Goal: Contribute content

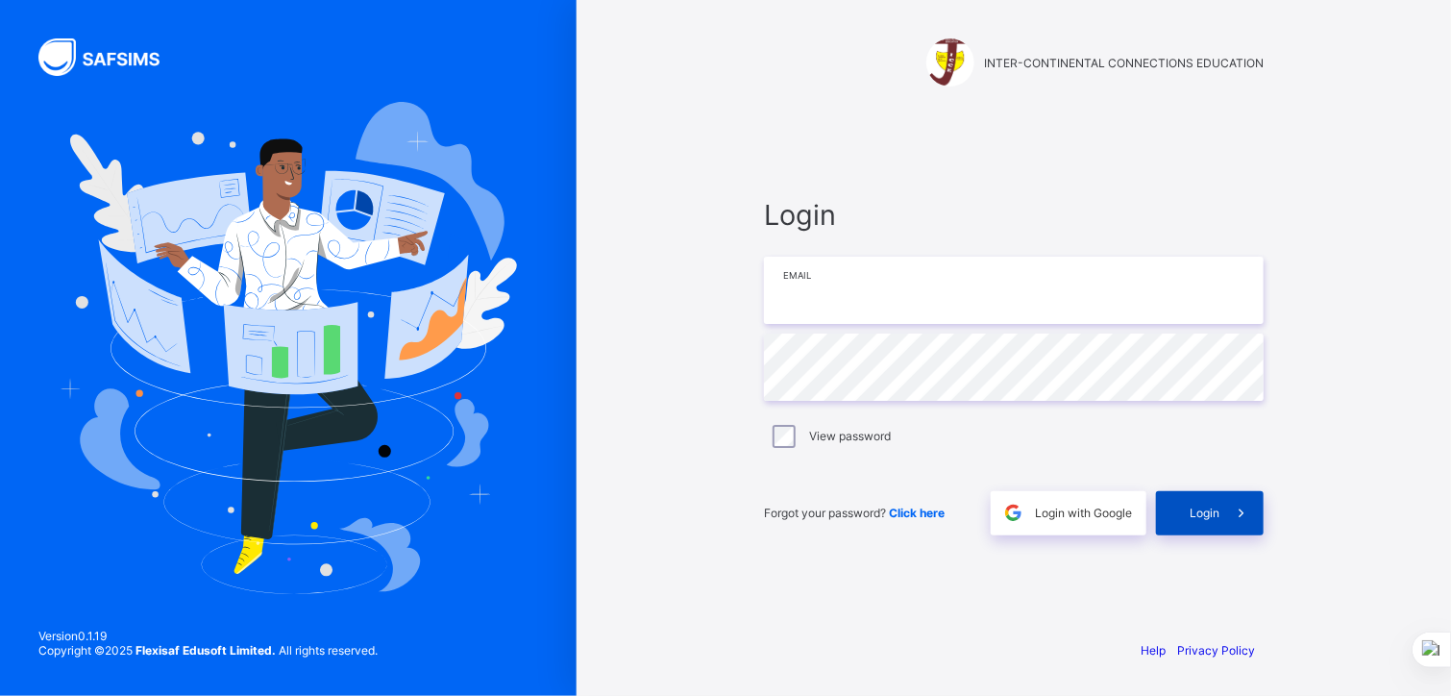
type input "**********"
click at [1200, 507] on span "Login" at bounding box center [1205, 512] width 30 height 14
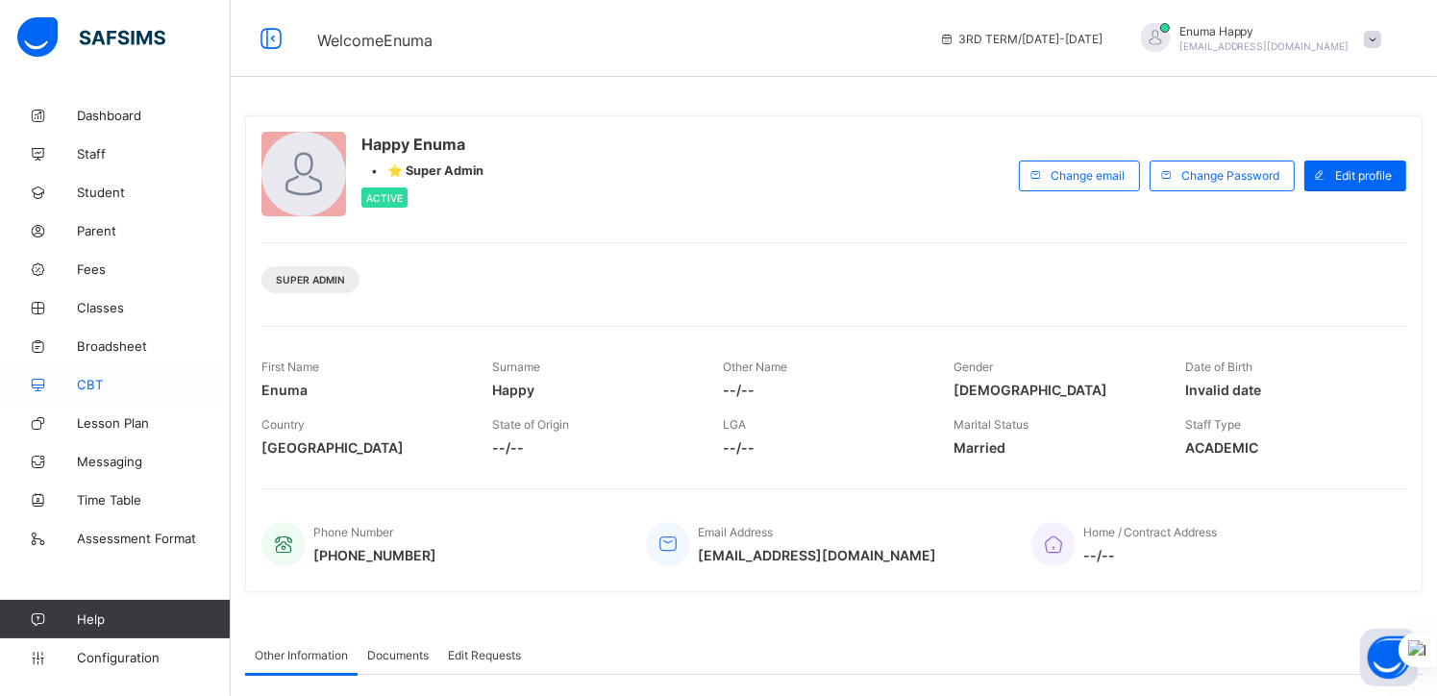
click at [74, 380] on icon at bounding box center [38, 385] width 77 height 14
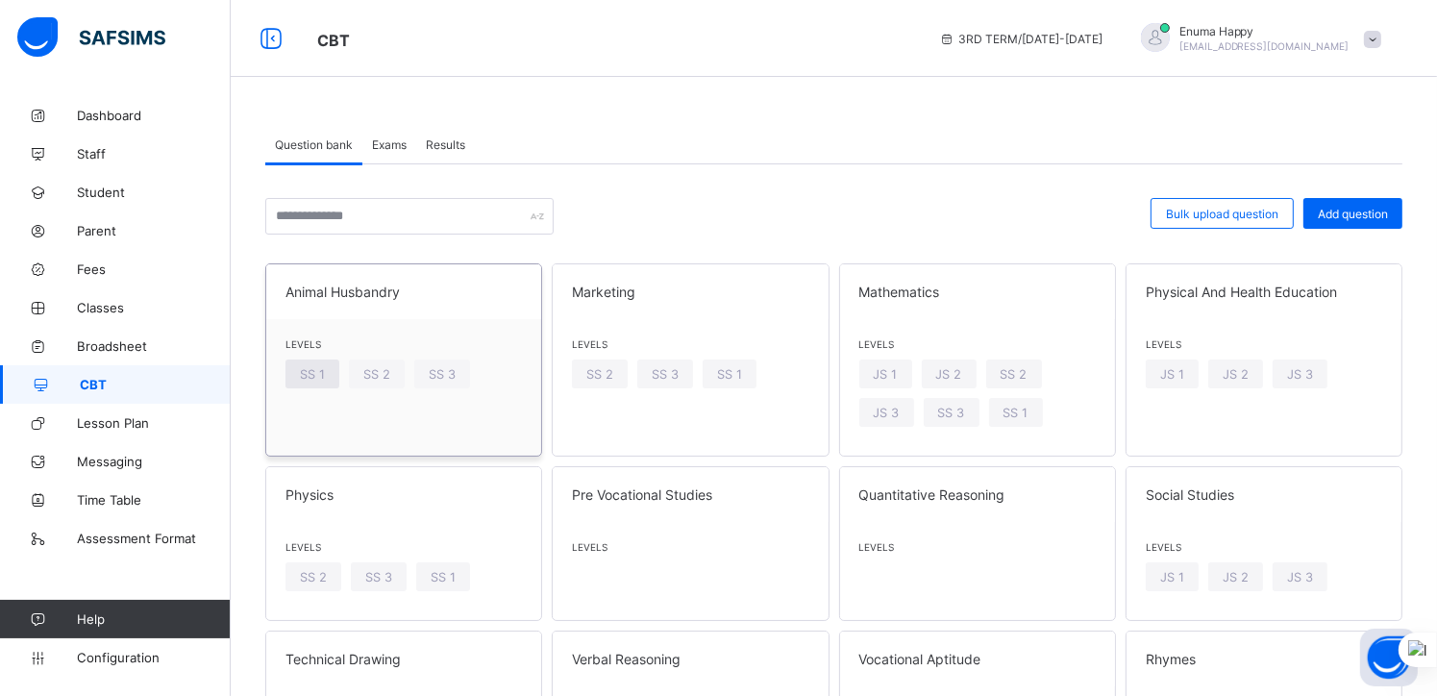
click at [311, 364] on div "SS 1" at bounding box center [312, 373] width 54 height 29
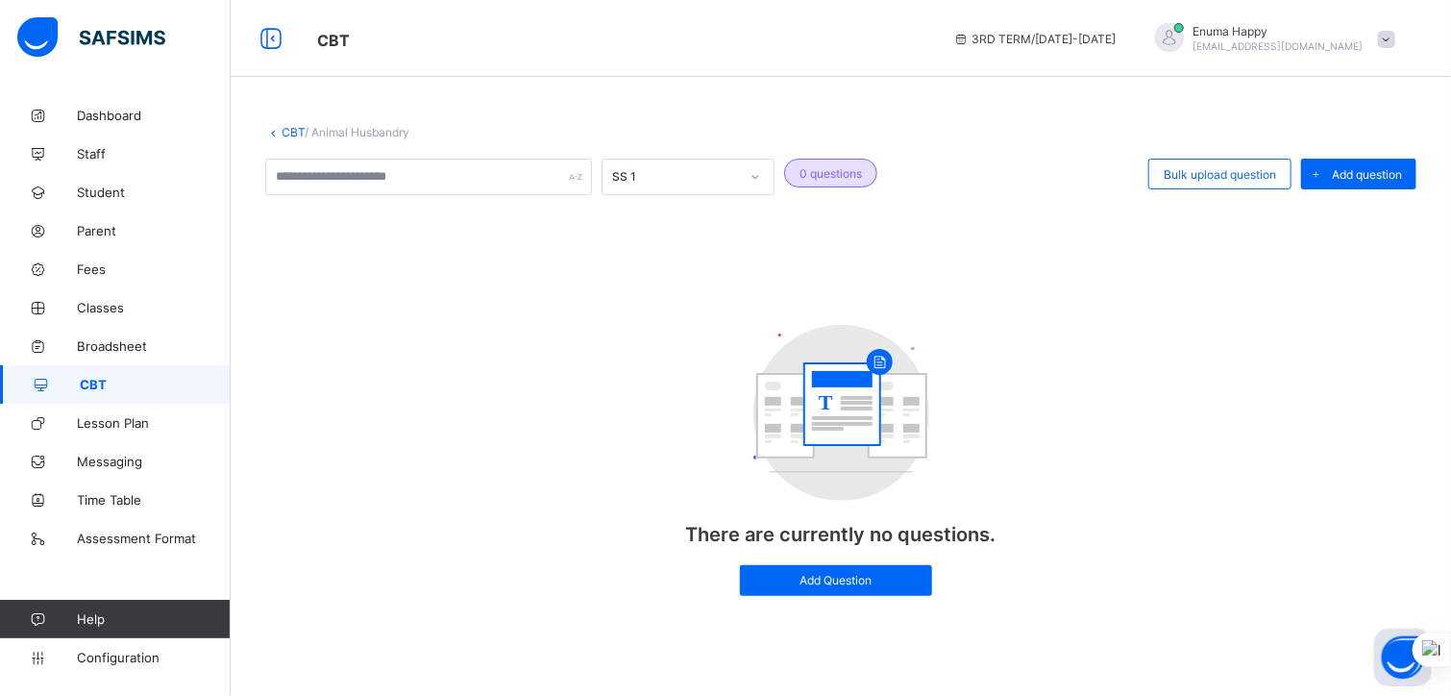
click at [753, 175] on icon at bounding box center [756, 176] width 12 height 19
click at [634, 223] on div "SS 1" at bounding box center [688, 219] width 171 height 30
click at [272, 137] on icon at bounding box center [273, 132] width 16 height 14
click at [273, 134] on icon at bounding box center [273, 132] width 16 height 14
click at [267, 37] on icon at bounding box center [271, 39] width 33 height 28
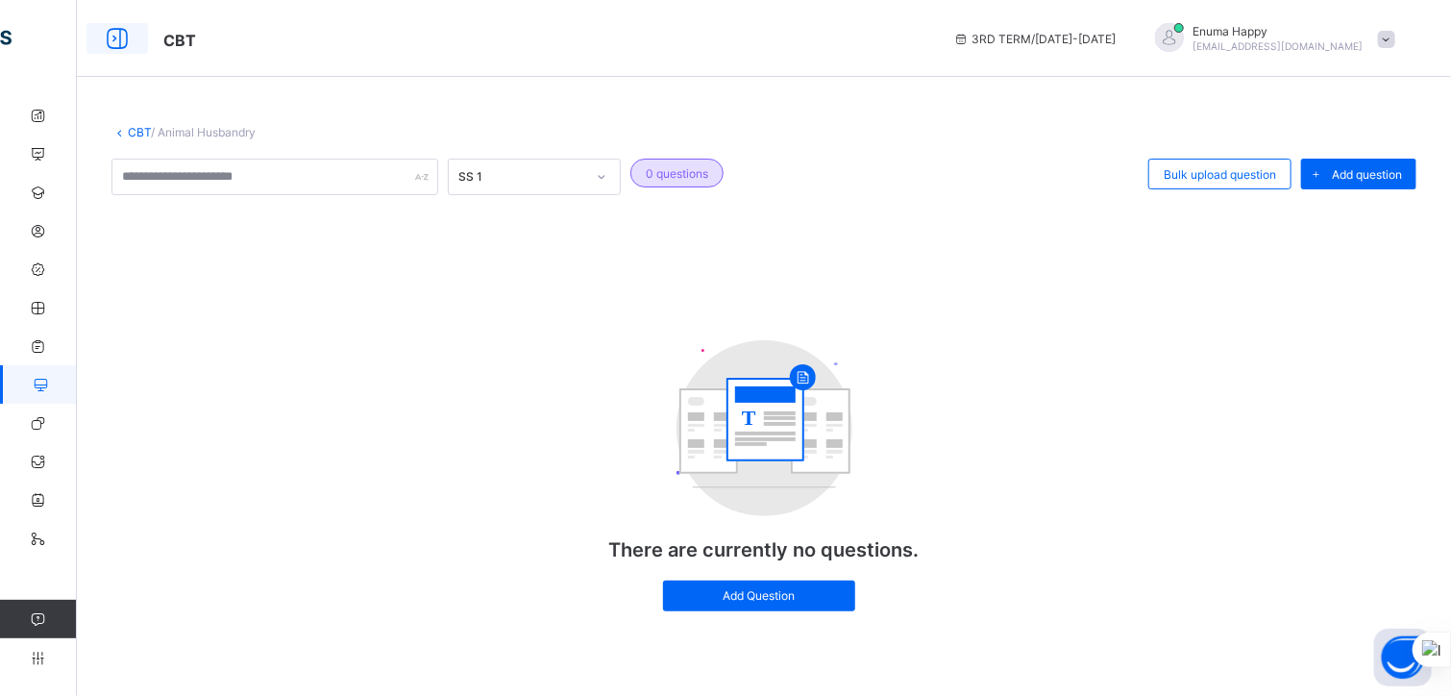
click at [111, 48] on icon at bounding box center [117, 39] width 33 height 28
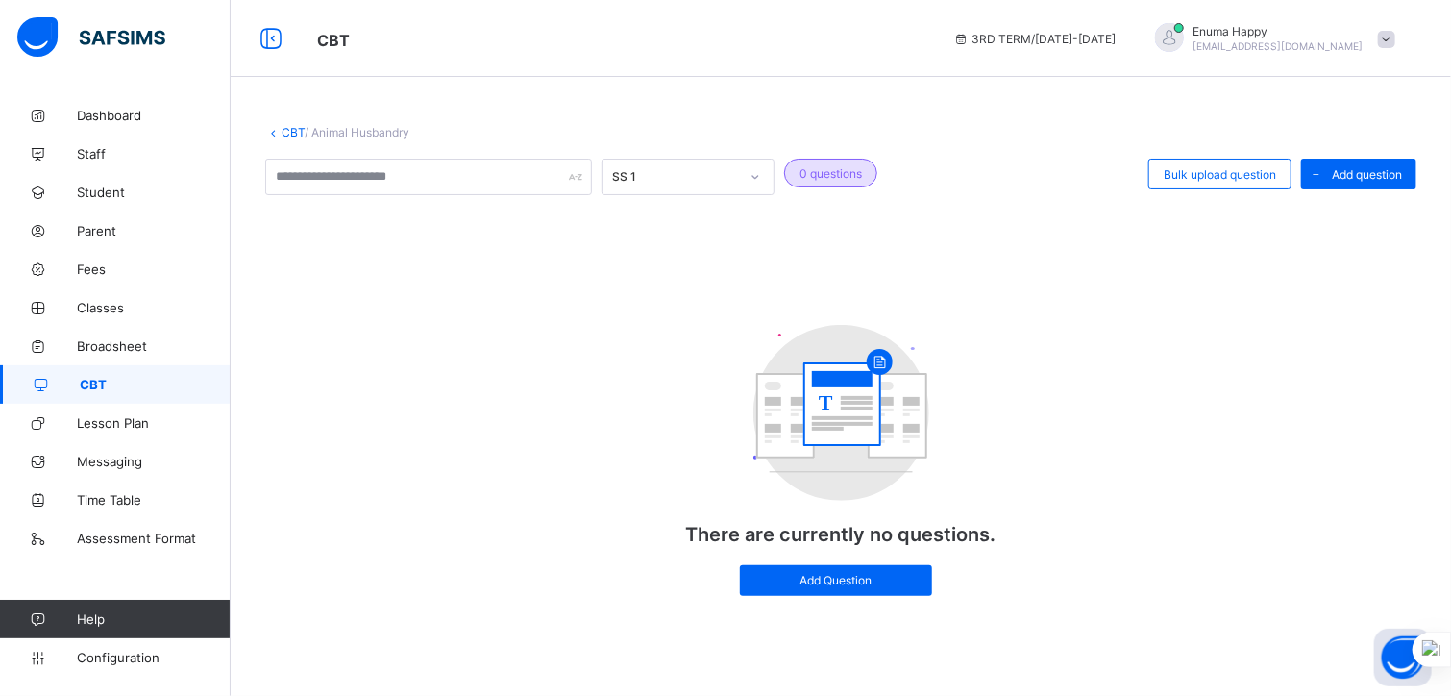
click at [107, 379] on span "CBT" at bounding box center [155, 384] width 151 height 15
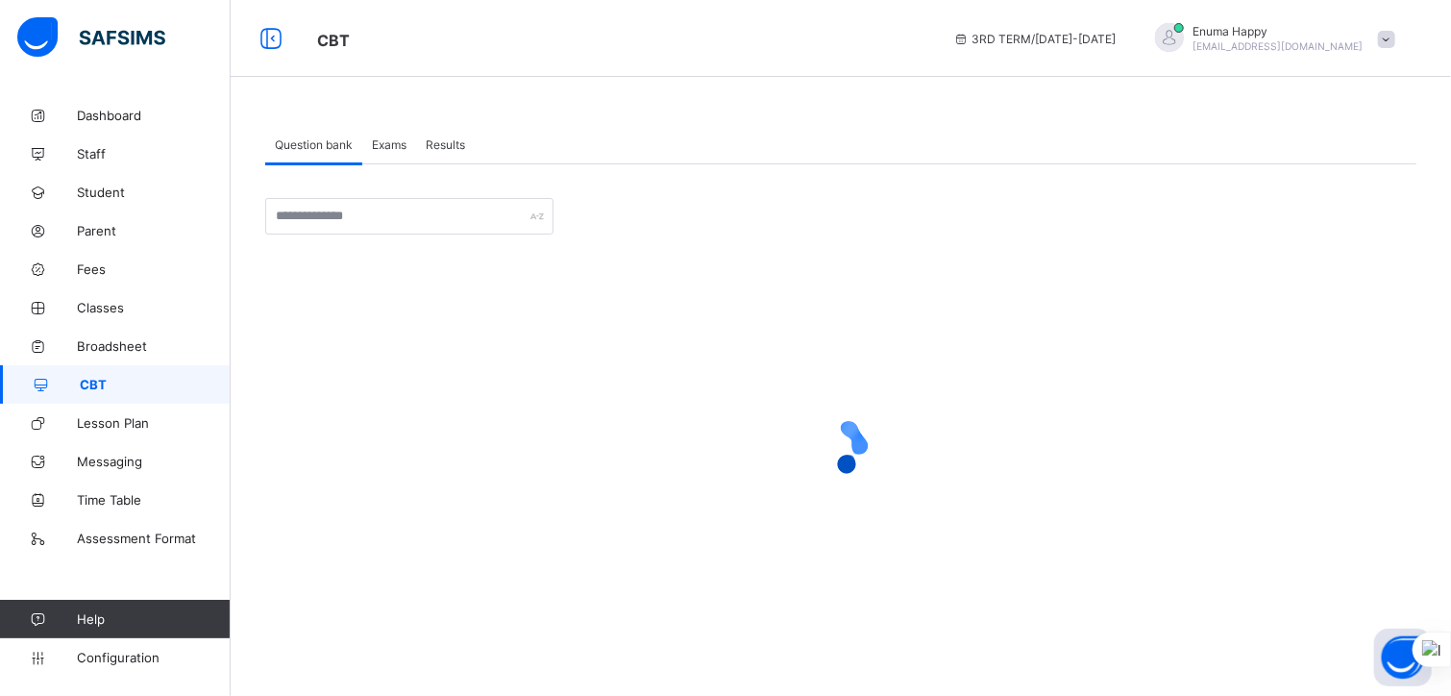
click at [394, 145] on span "Exams" at bounding box center [389, 144] width 35 height 14
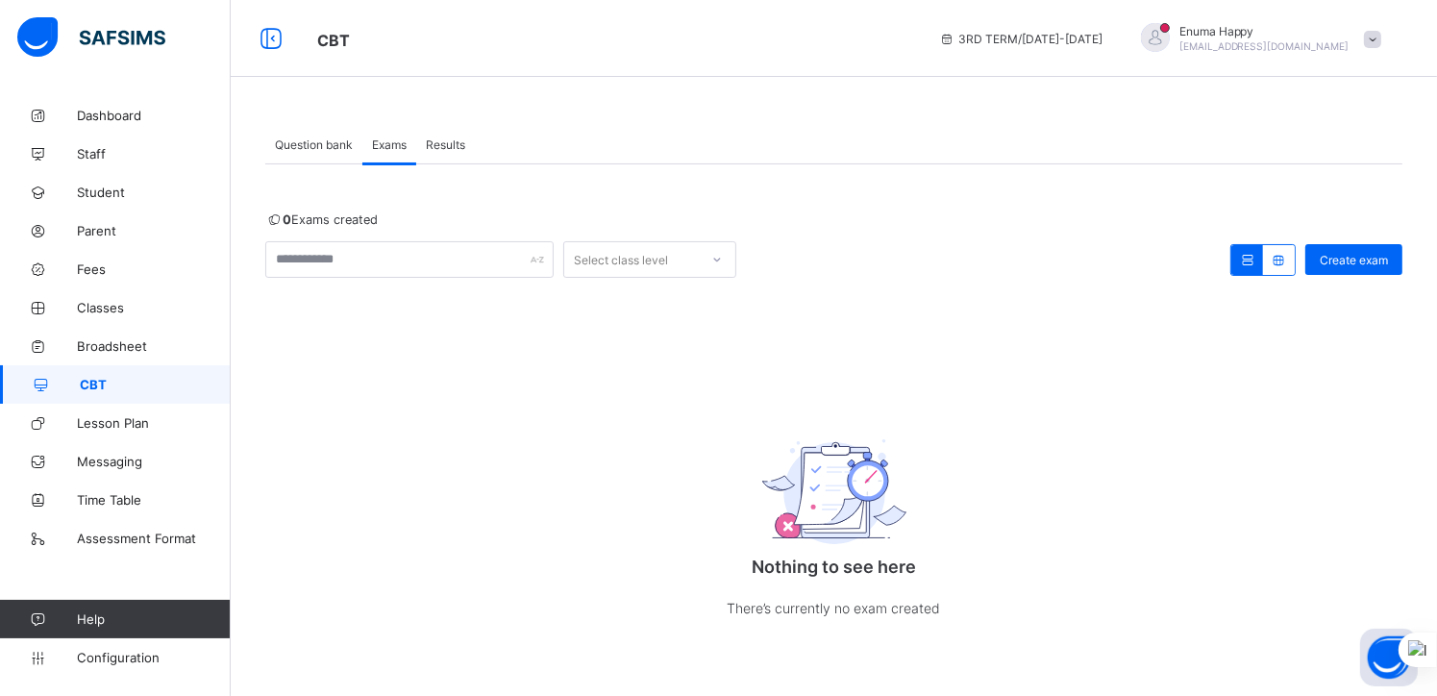
click at [454, 143] on span "Results" at bounding box center [445, 144] width 39 height 14
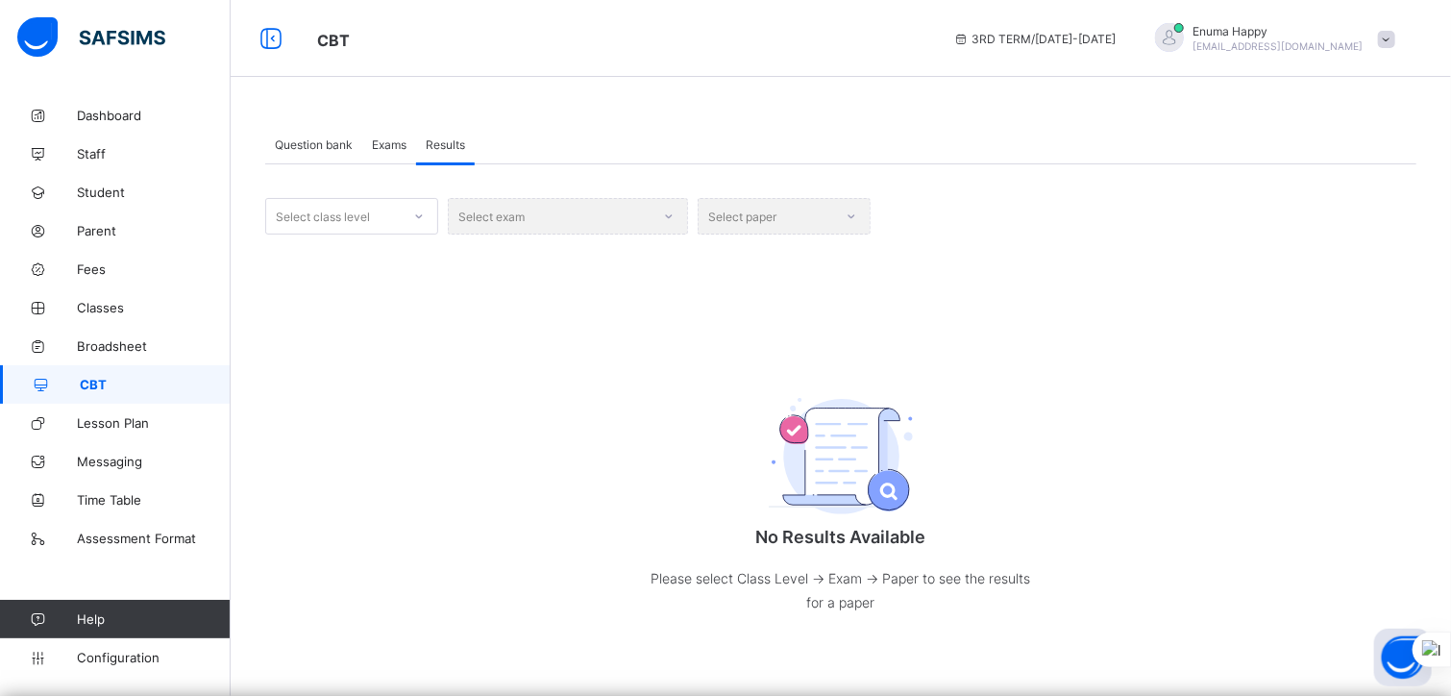
click at [303, 137] on span "Question bank" at bounding box center [314, 144] width 78 height 14
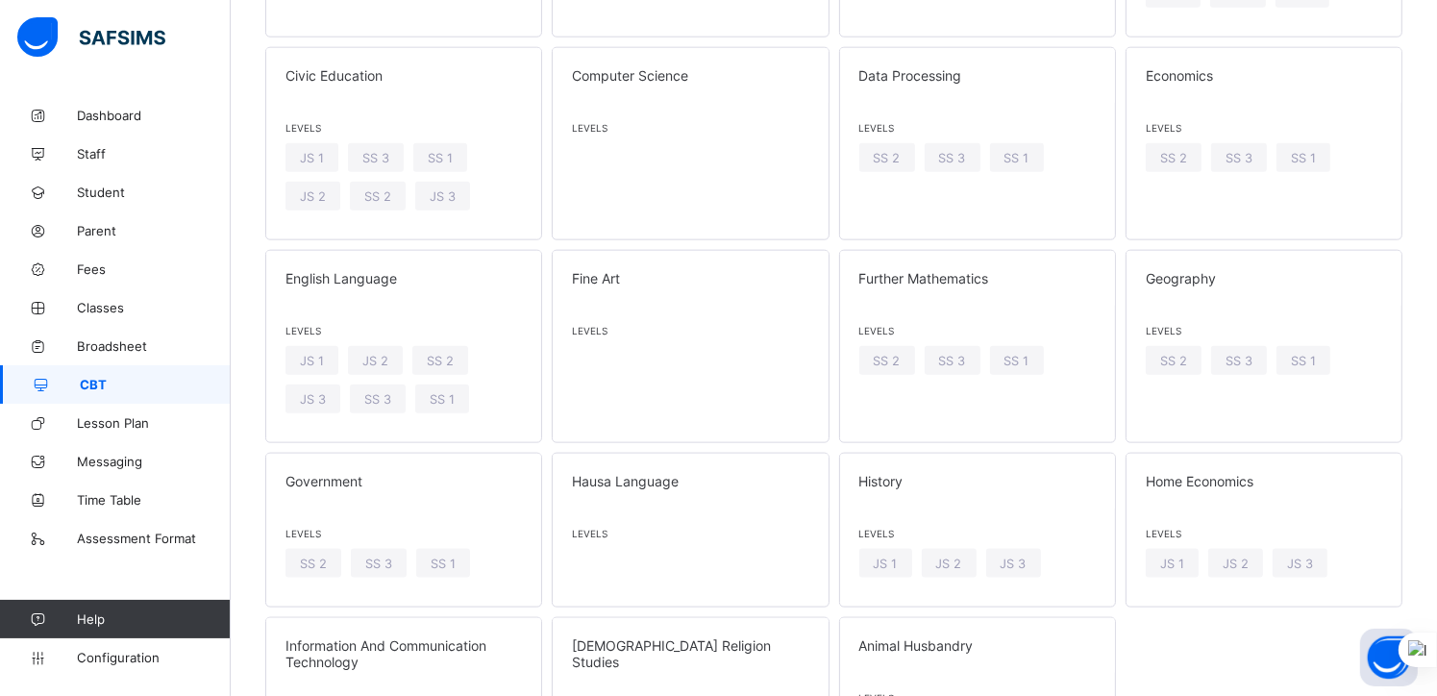
scroll to position [2328, 0]
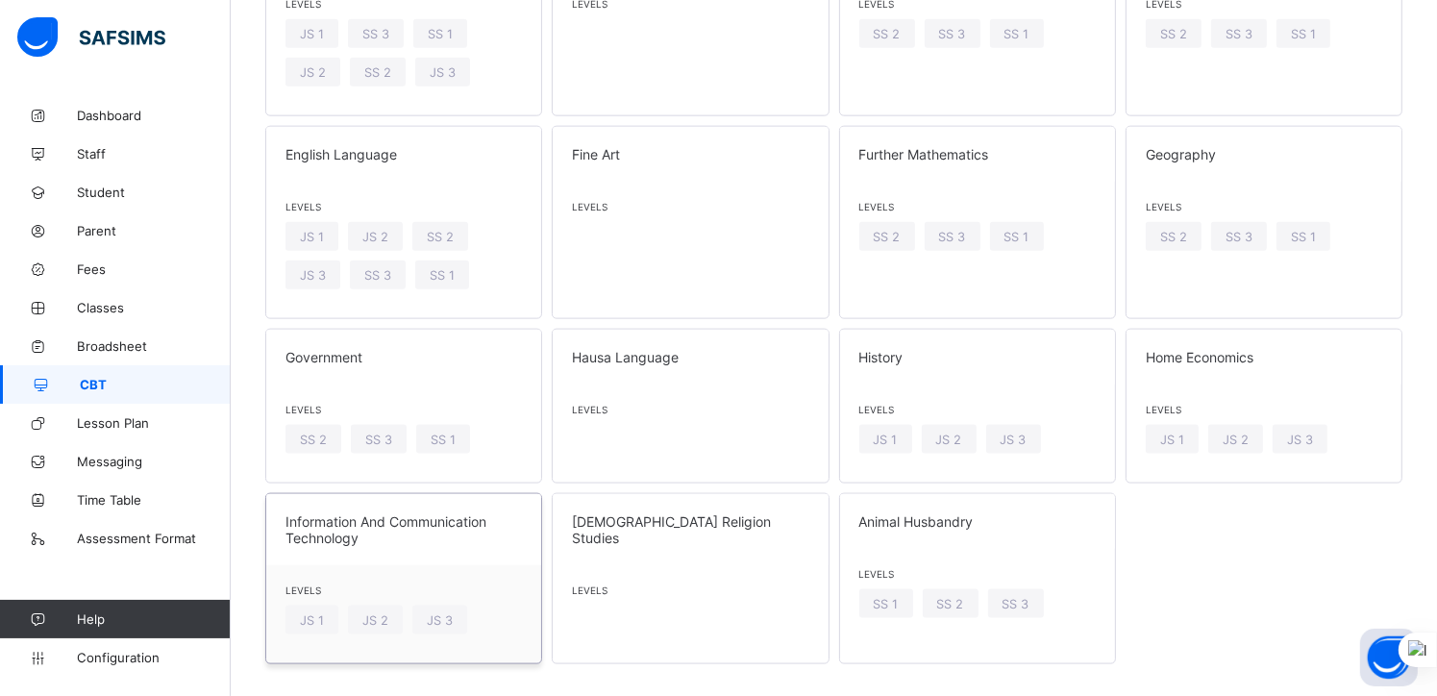
click at [326, 513] on span "Information And Communication Technology" at bounding box center [403, 529] width 236 height 33
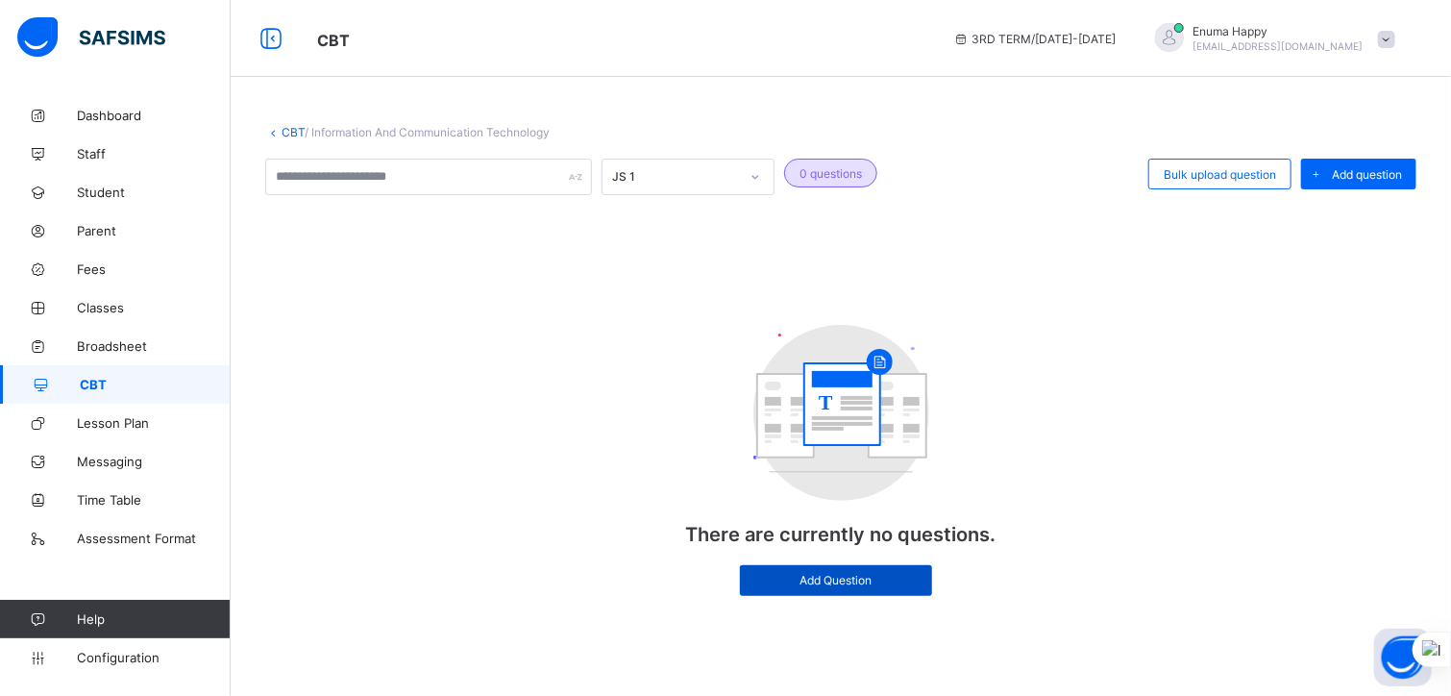
click at [819, 571] on div "Add Question" at bounding box center [836, 580] width 192 height 31
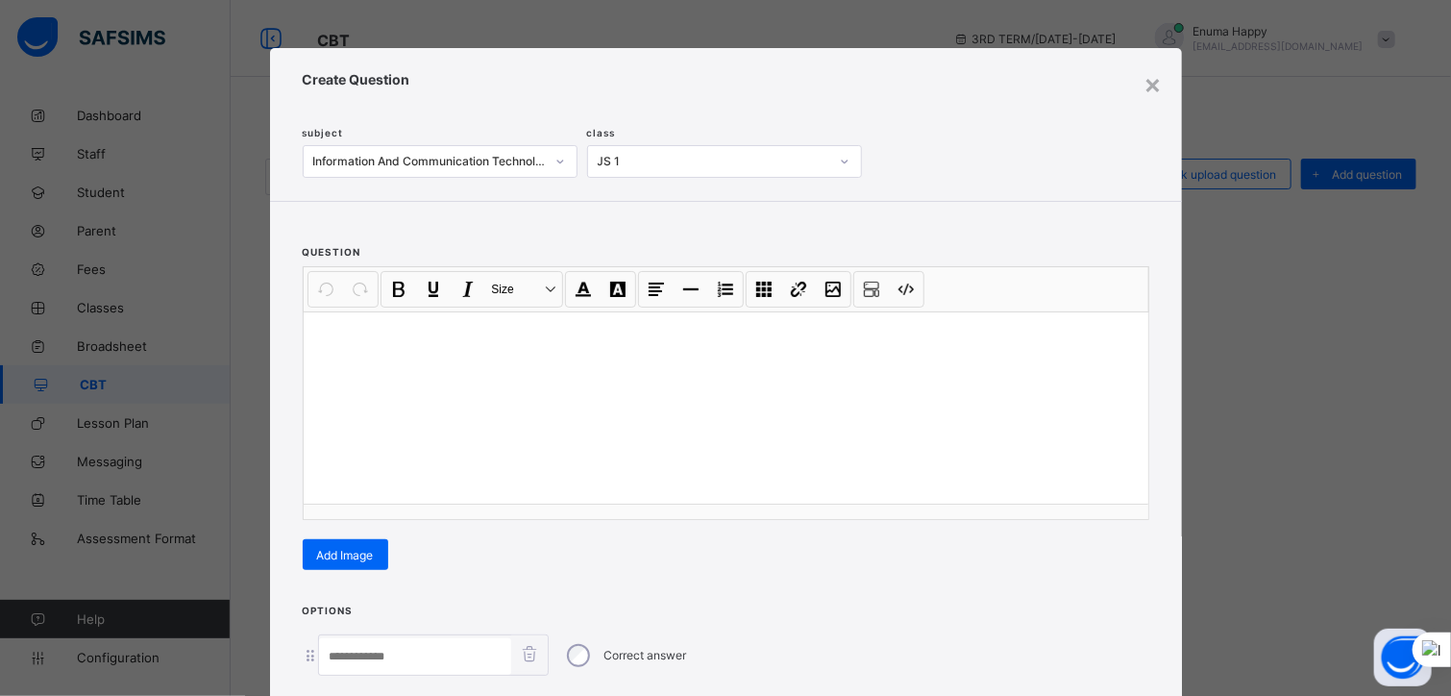
click at [776, 169] on div "JS 1" at bounding box center [708, 161] width 240 height 27
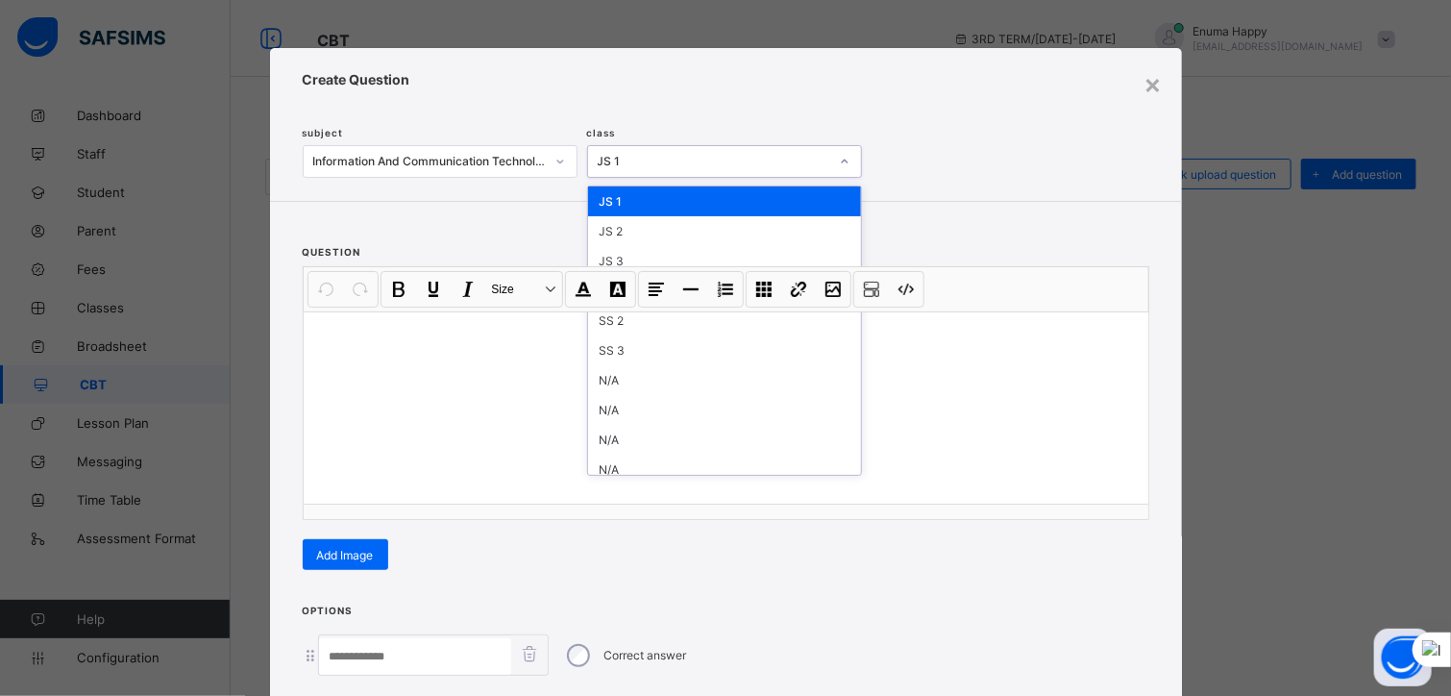
click at [634, 199] on div "JS 1" at bounding box center [724, 201] width 273 height 30
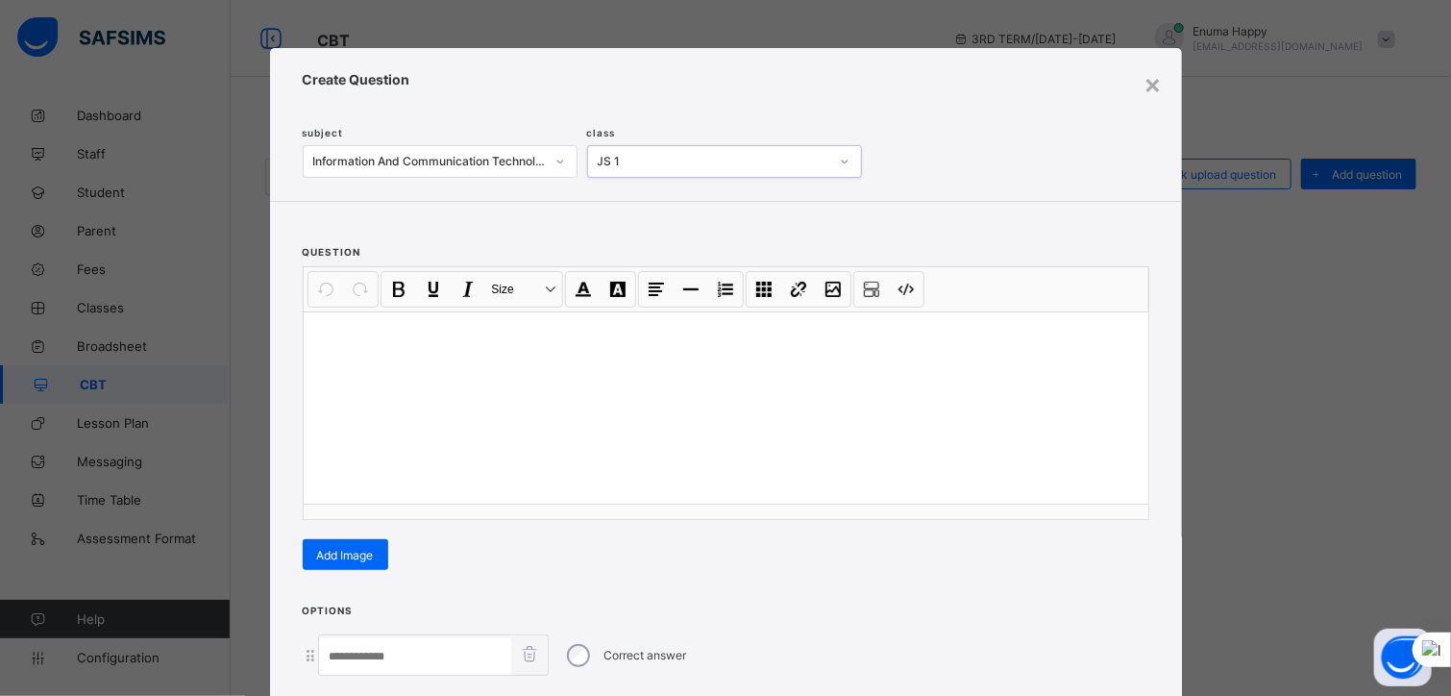
click at [339, 337] on p at bounding box center [726, 336] width 814 height 19
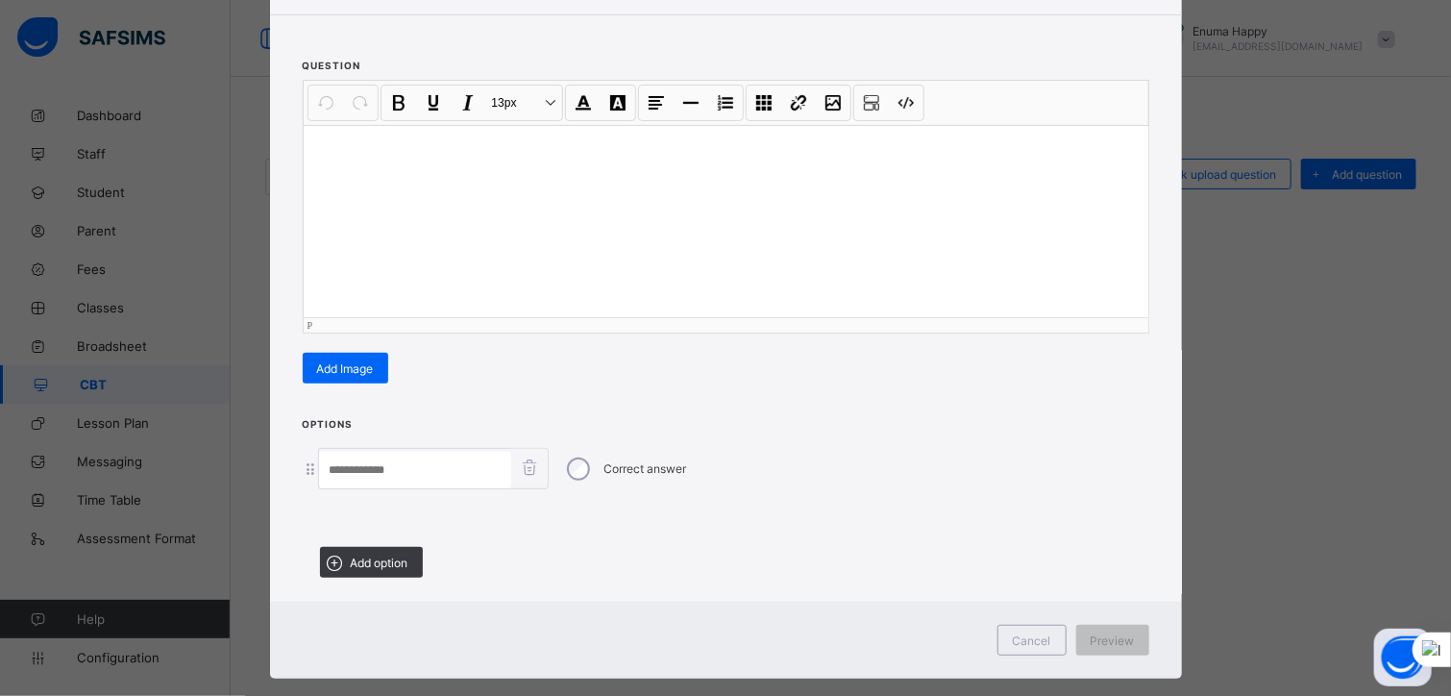
scroll to position [214, 0]
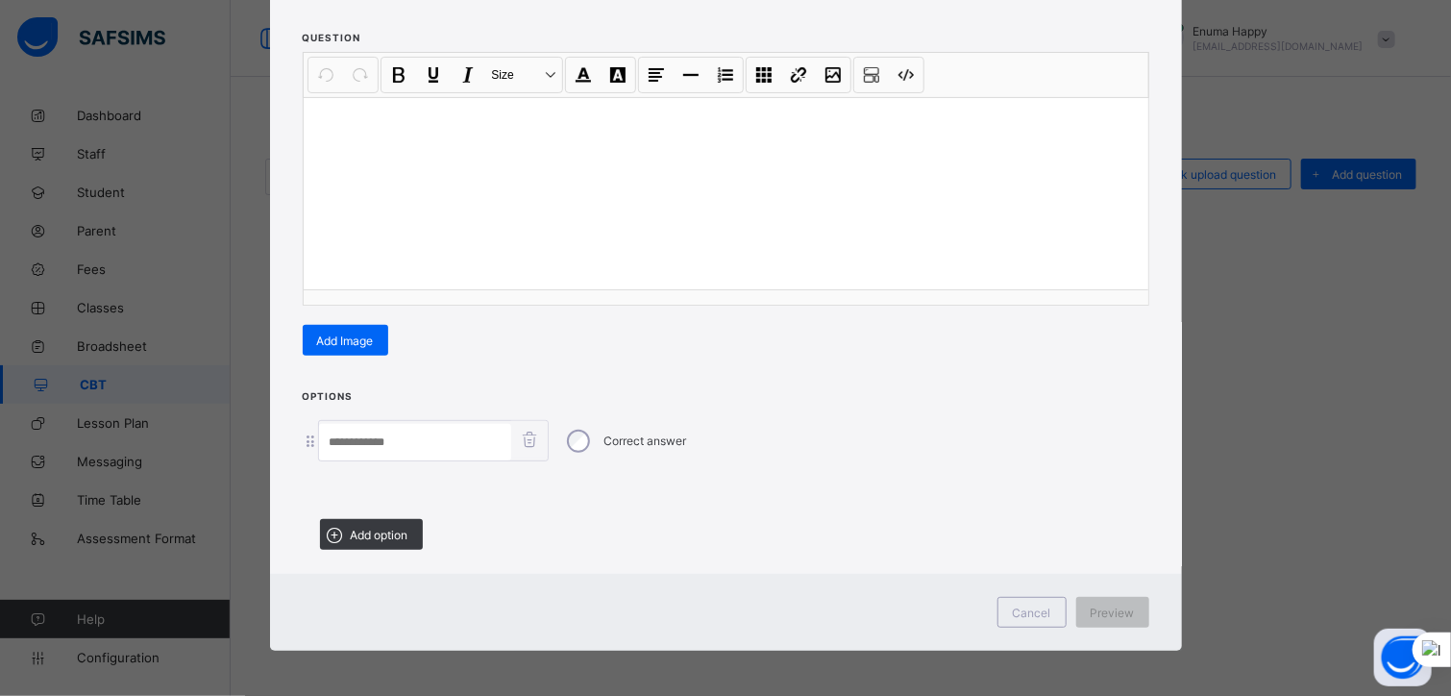
click at [415, 449] on input at bounding box center [415, 442] width 192 height 37
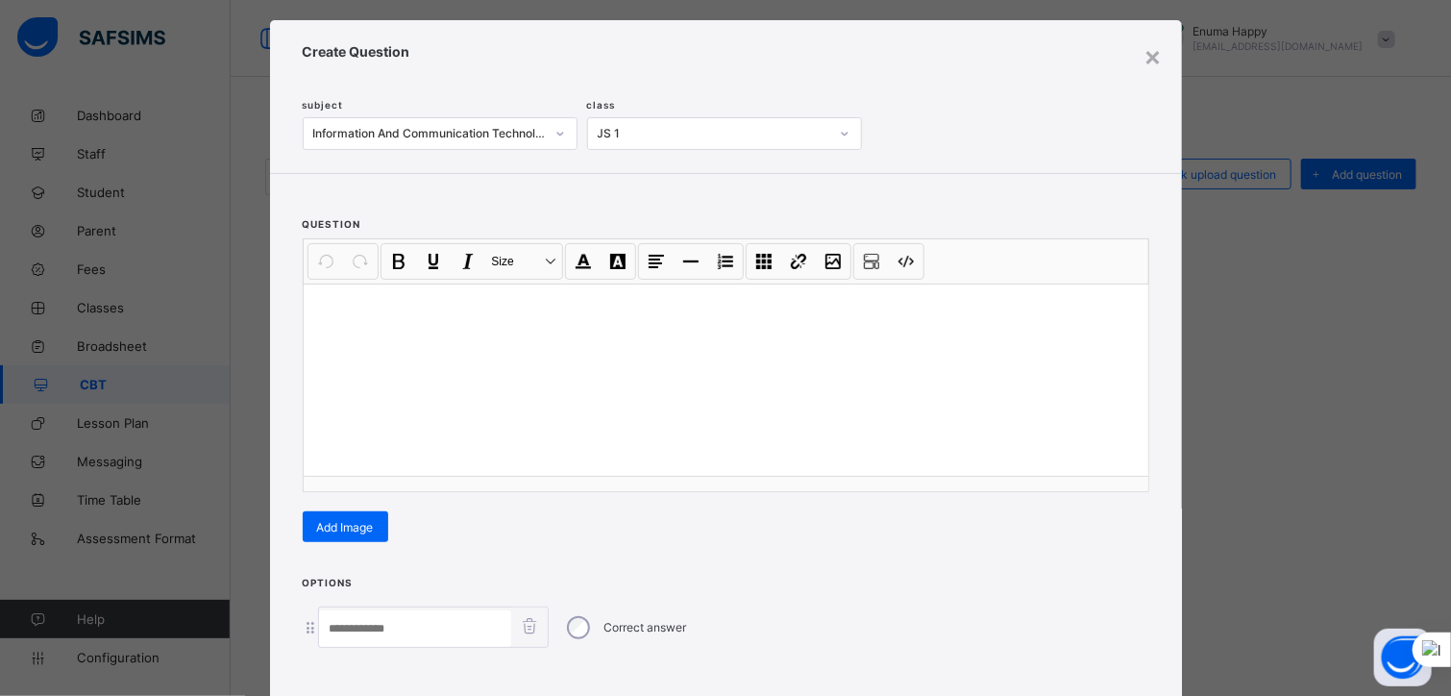
scroll to position [18, 0]
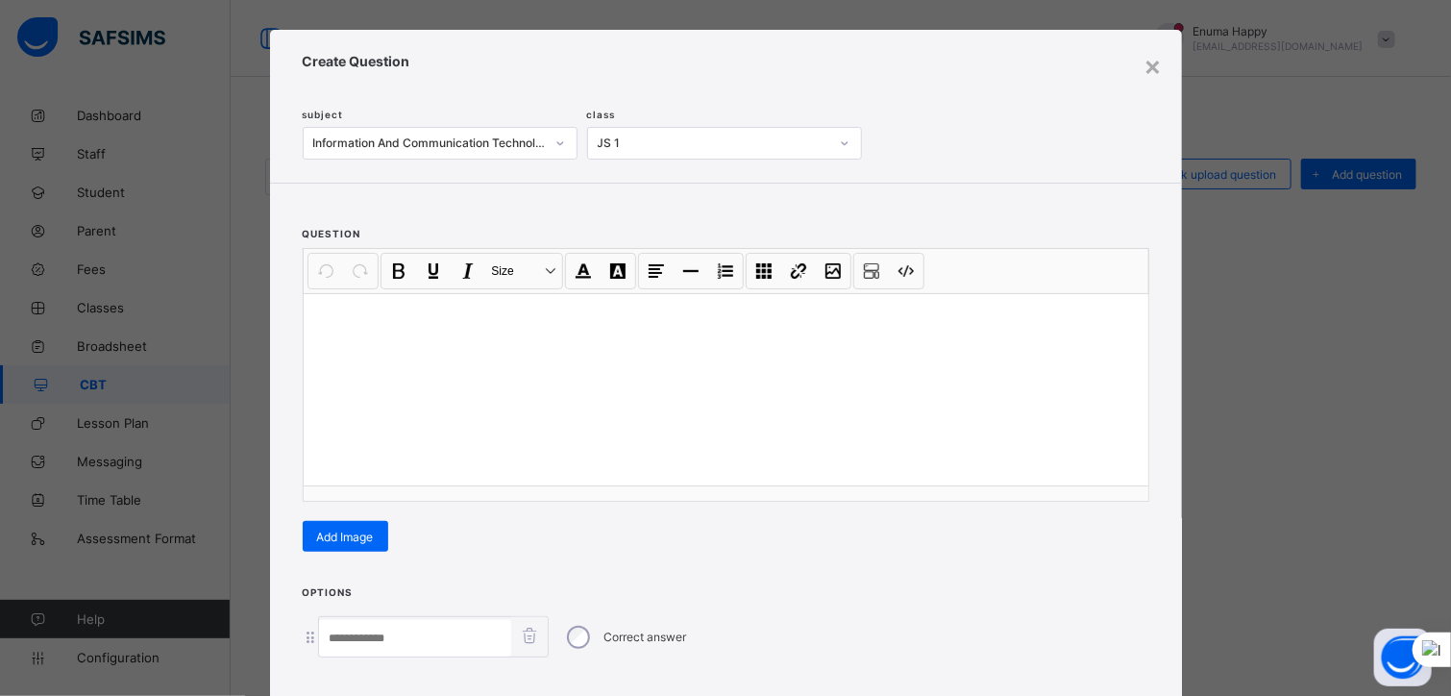
click at [331, 314] on p at bounding box center [726, 317] width 814 height 19
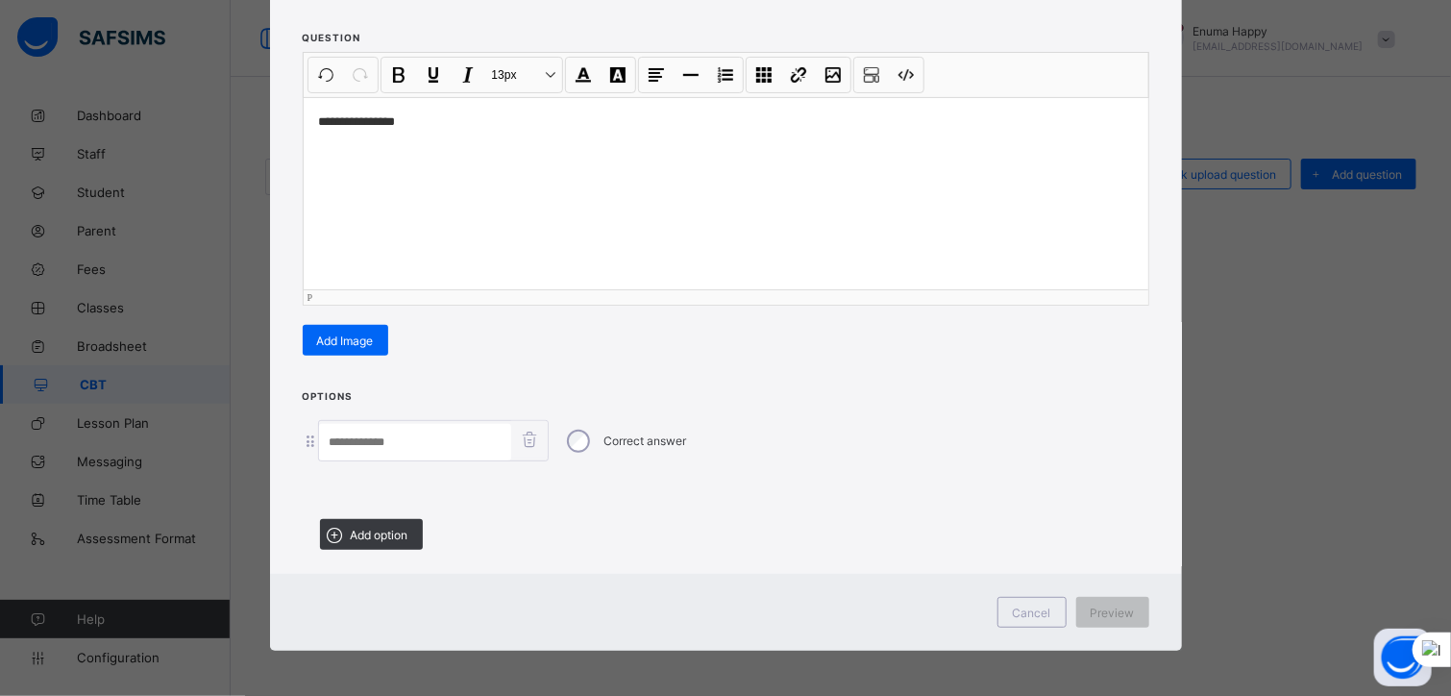
click at [448, 449] on input at bounding box center [415, 442] width 192 height 37
type input "**********"
click at [352, 529] on span "Add option" at bounding box center [380, 535] width 58 height 14
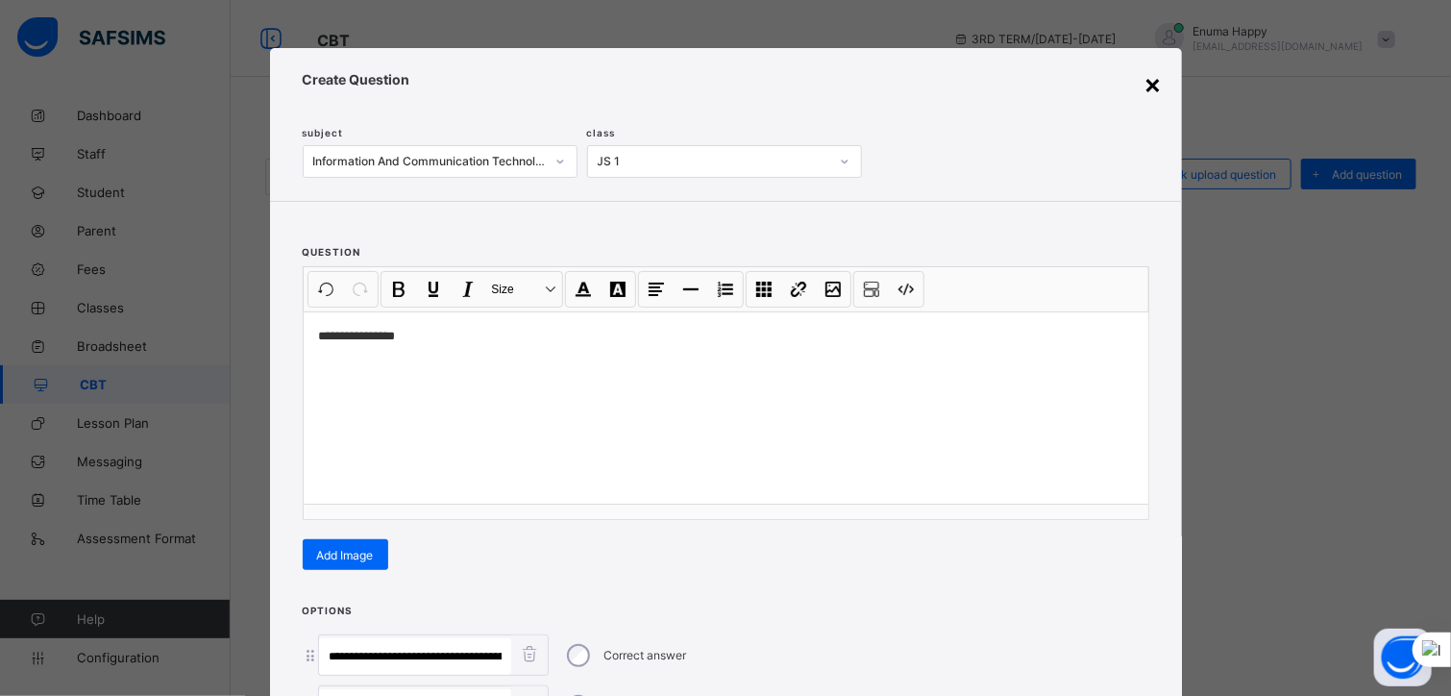
click at [1150, 84] on div "×" at bounding box center [1153, 83] width 18 height 33
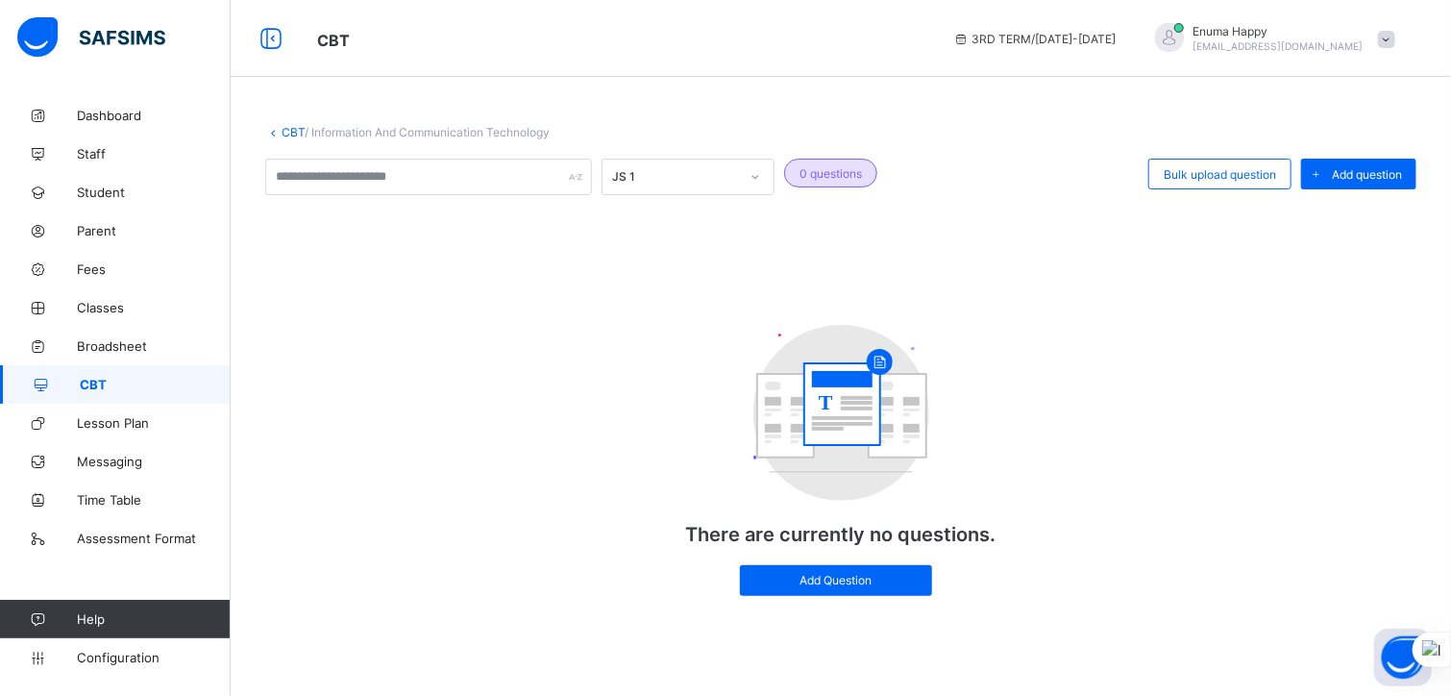
click at [1261, 463] on div "T There are currently no questions. Add Question" at bounding box center [840, 460] width 1151 height 309
